Goal: Find specific page/section: Find specific page/section

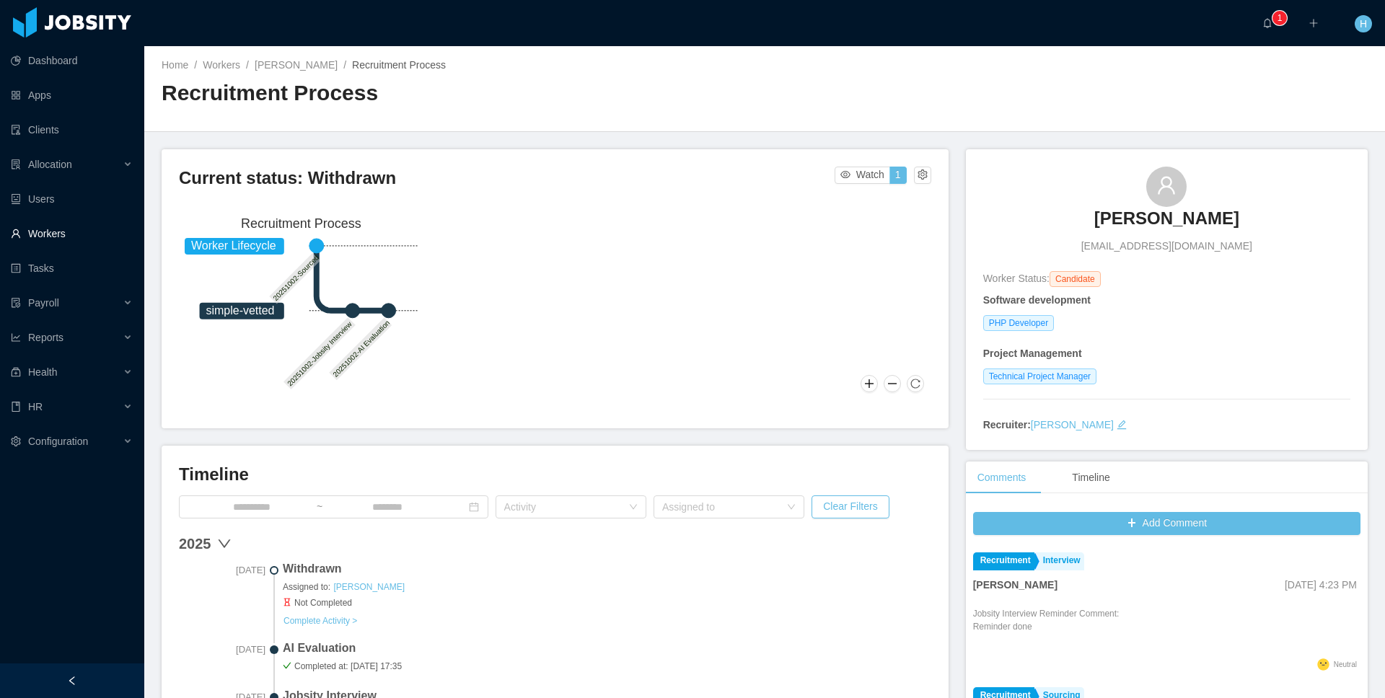
click at [60, 231] on link "Workers" at bounding box center [72, 233] width 122 height 29
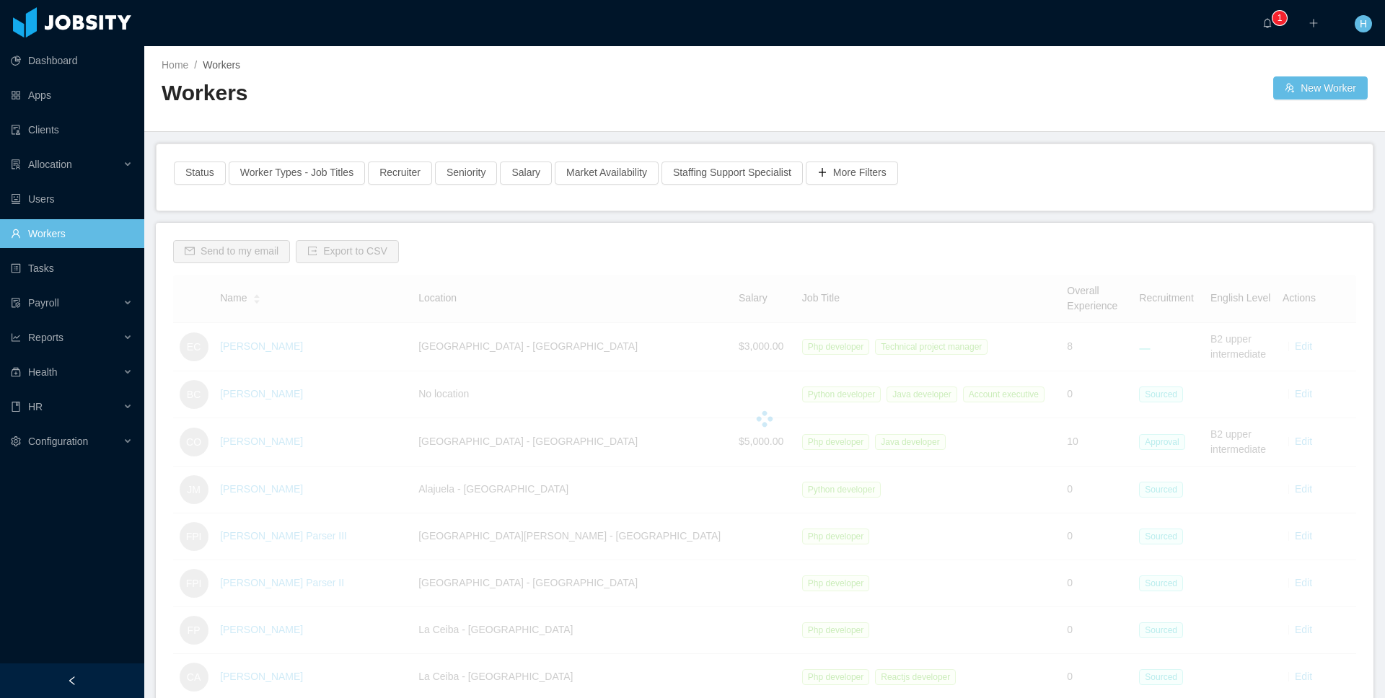
click at [480, 85] on h2 "Workers" at bounding box center [463, 94] width 603 height 30
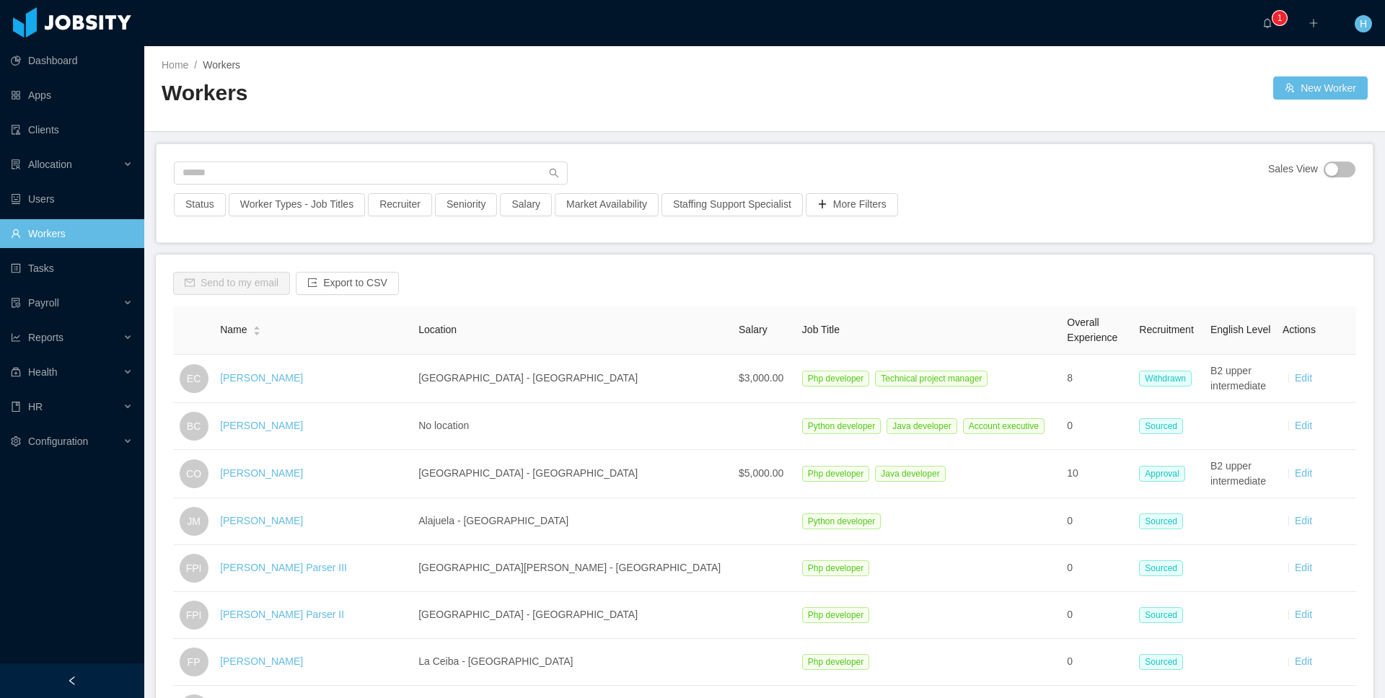
click at [363, 61] on div "Home / Workers /" at bounding box center [463, 65] width 603 height 15
click at [30, 252] on ul "Dashboard Apps Clients Allocation Users Workers Tasks Payroll Reports Health HR…" at bounding box center [72, 250] width 144 height 415
click at [28, 263] on link "Tasks" at bounding box center [72, 268] width 122 height 29
